Goal: Navigation & Orientation: Find specific page/section

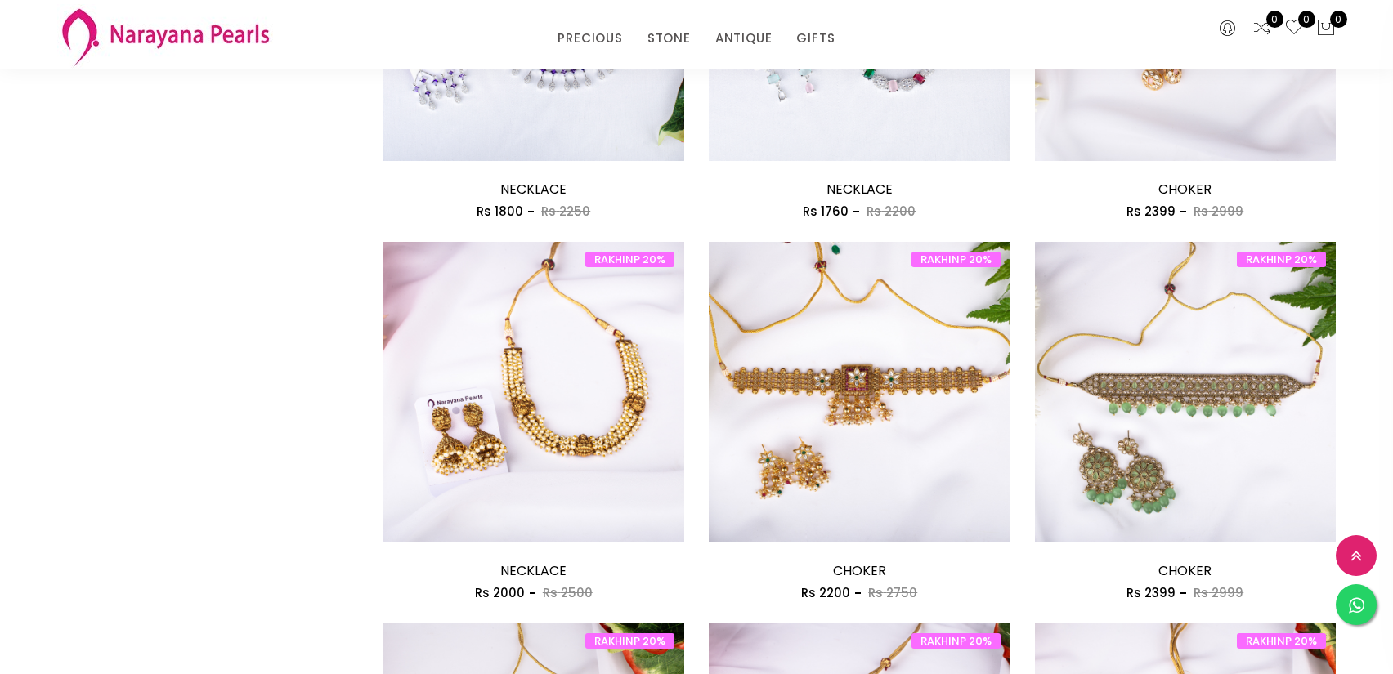
scroll to position [2354, 0]
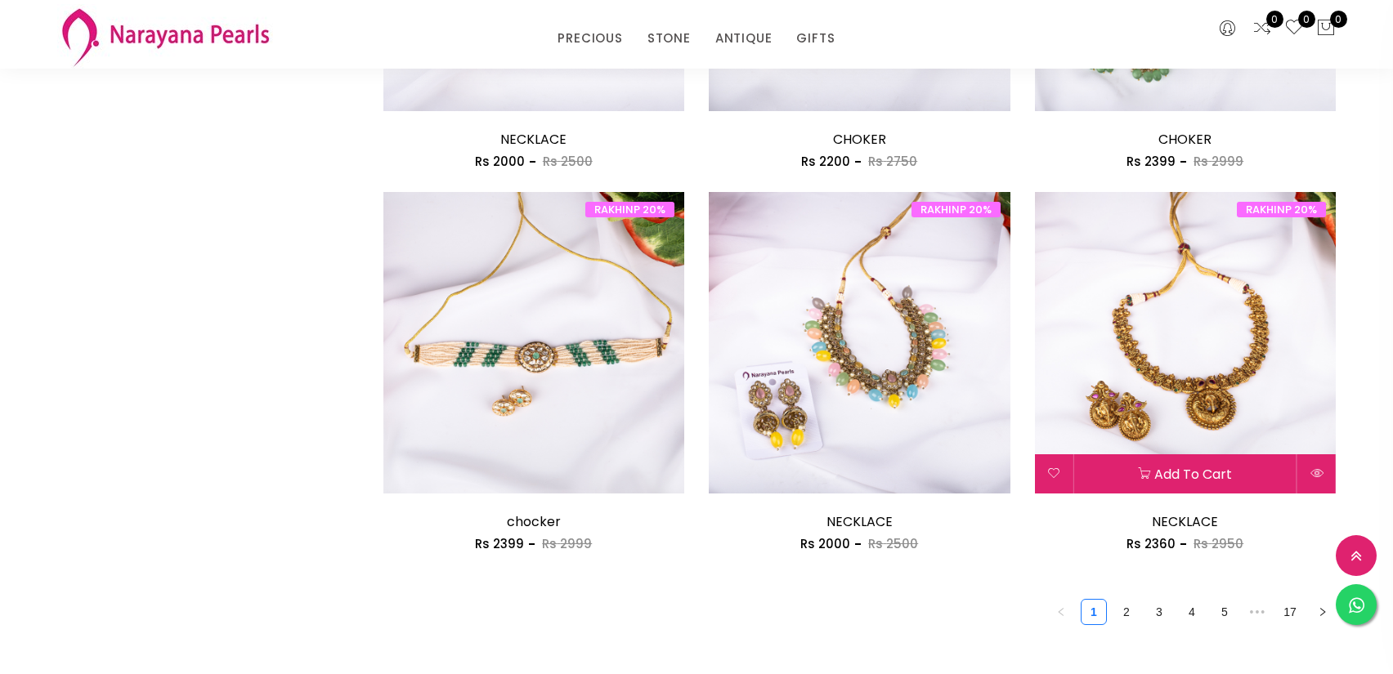
click at [1194, 354] on img at bounding box center [1186, 343] width 302 height 302
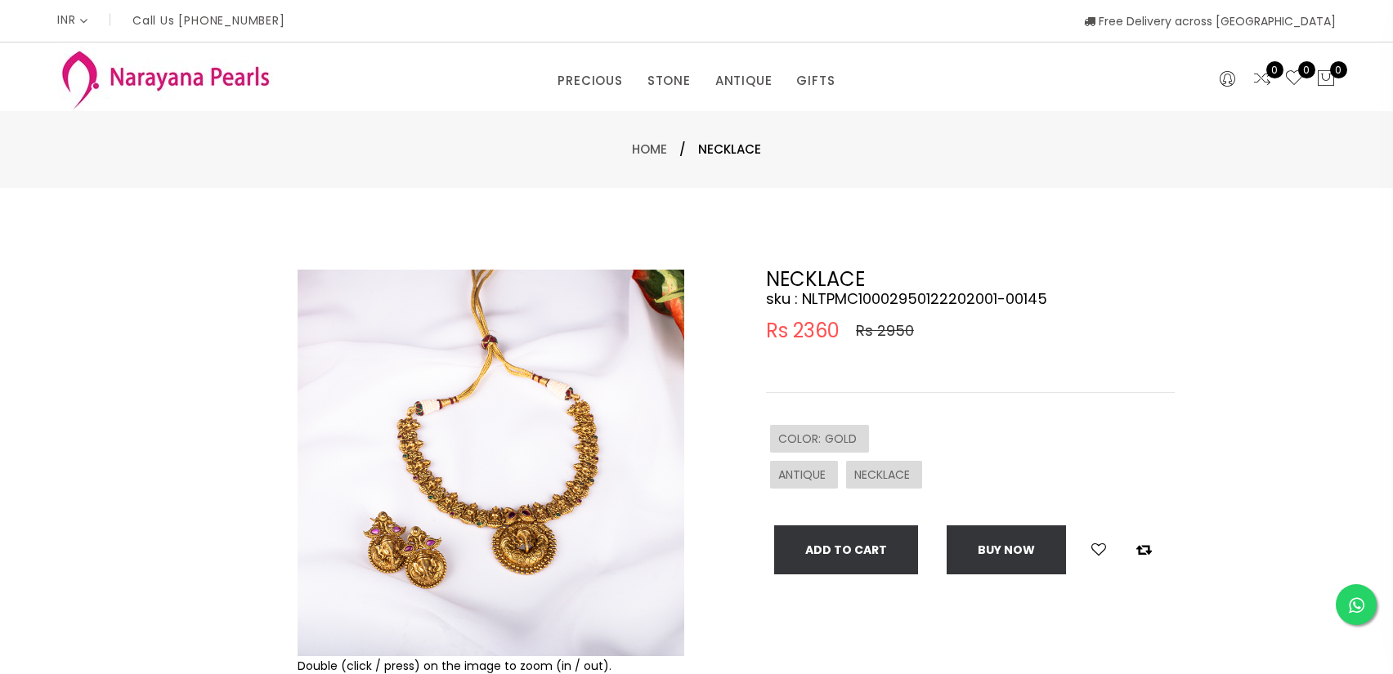
click at [173, 83] on img at bounding box center [165, 79] width 216 height 65
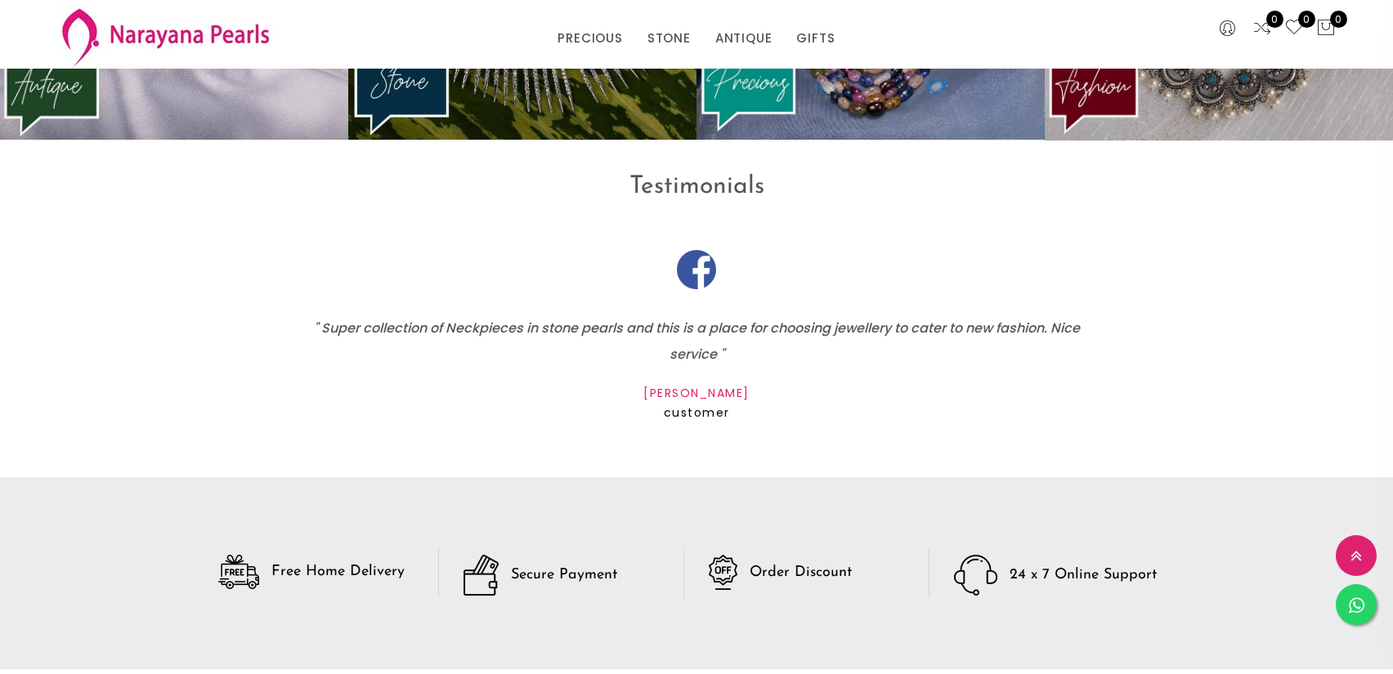
scroll to position [2689, 0]
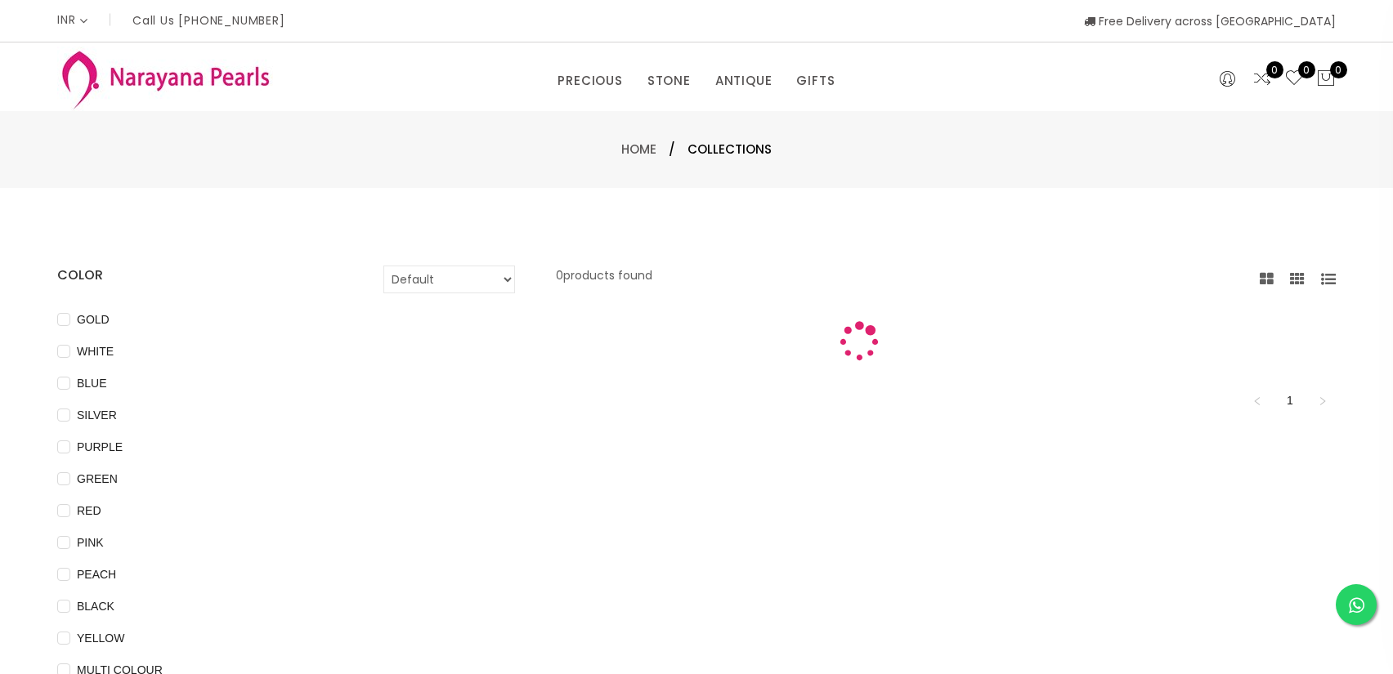
scroll to position [672, 0]
